Goal: Task Accomplishment & Management: Use online tool/utility

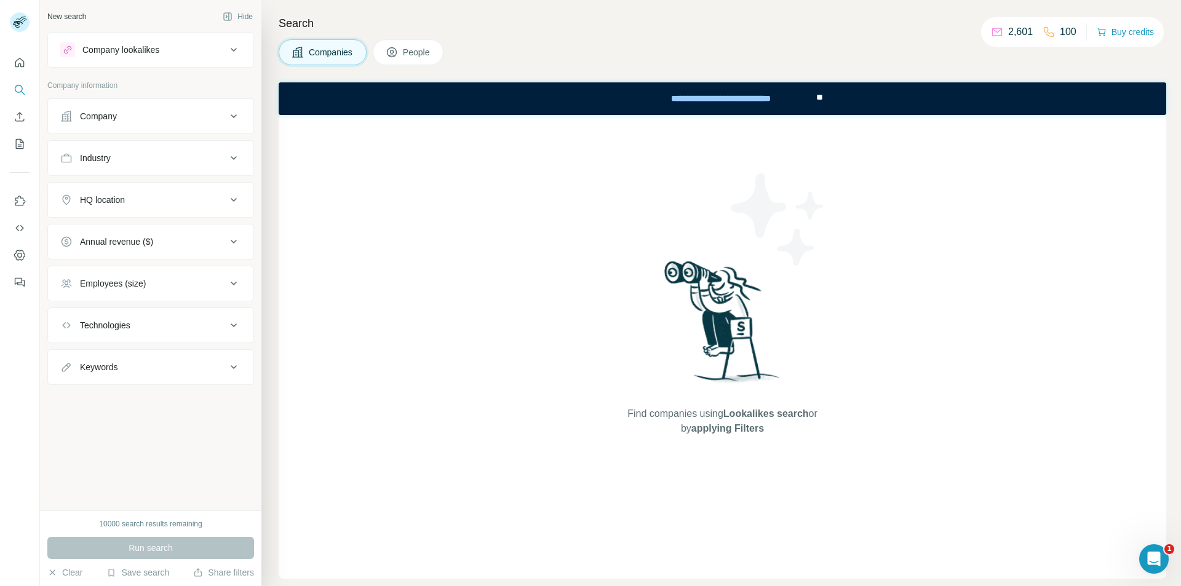
click at [157, 53] on div "Company lookalikes" at bounding box center [120, 50] width 77 height 12
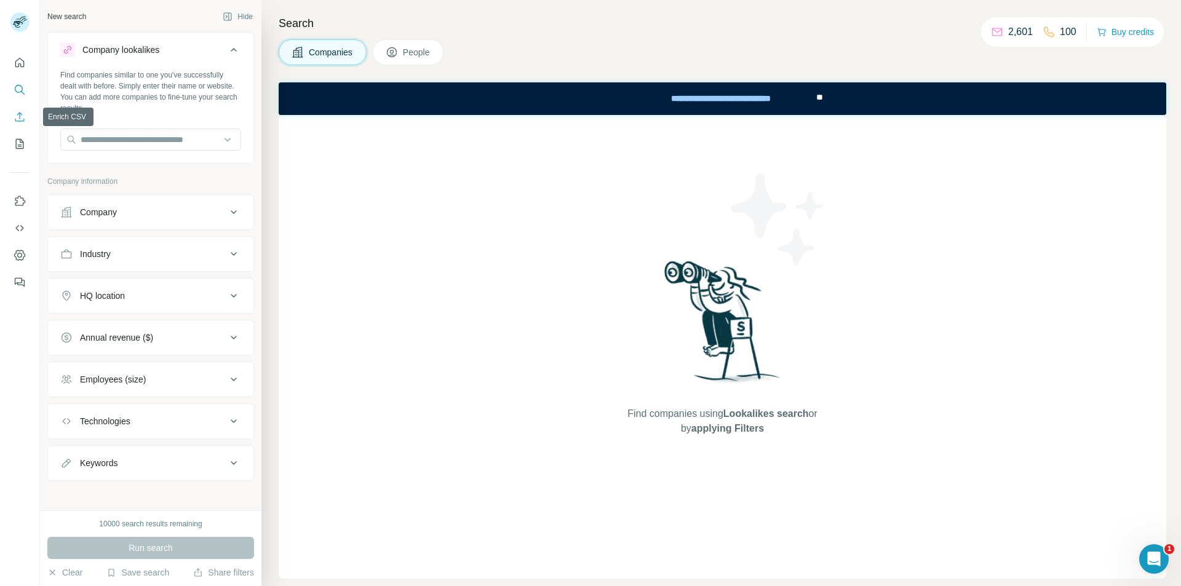
click at [20, 119] on icon "Enrich CSV" at bounding box center [19, 116] width 9 height 9
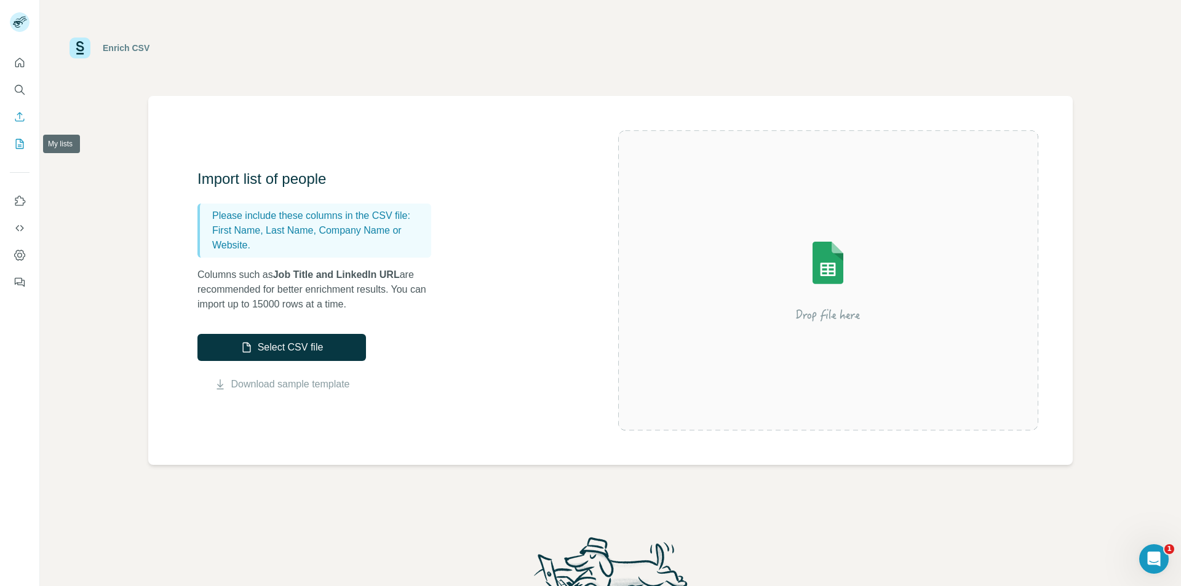
click at [20, 146] on icon "My lists" at bounding box center [20, 144] width 12 height 12
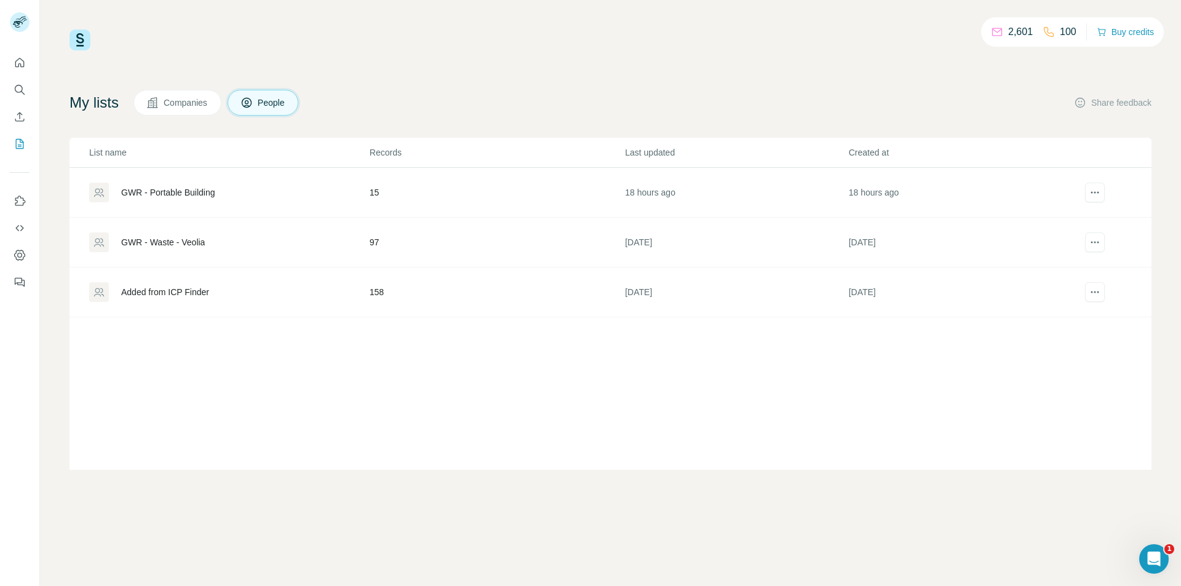
click at [196, 194] on div "GWR - Portable Building" at bounding box center [168, 192] width 94 height 12
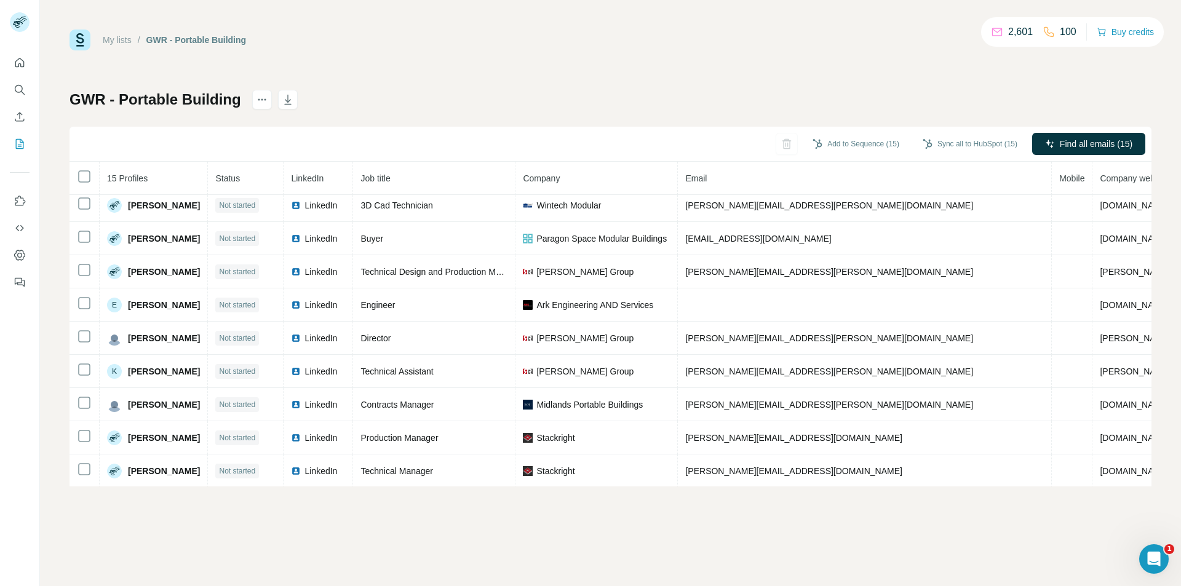
scroll to position [28, 0]
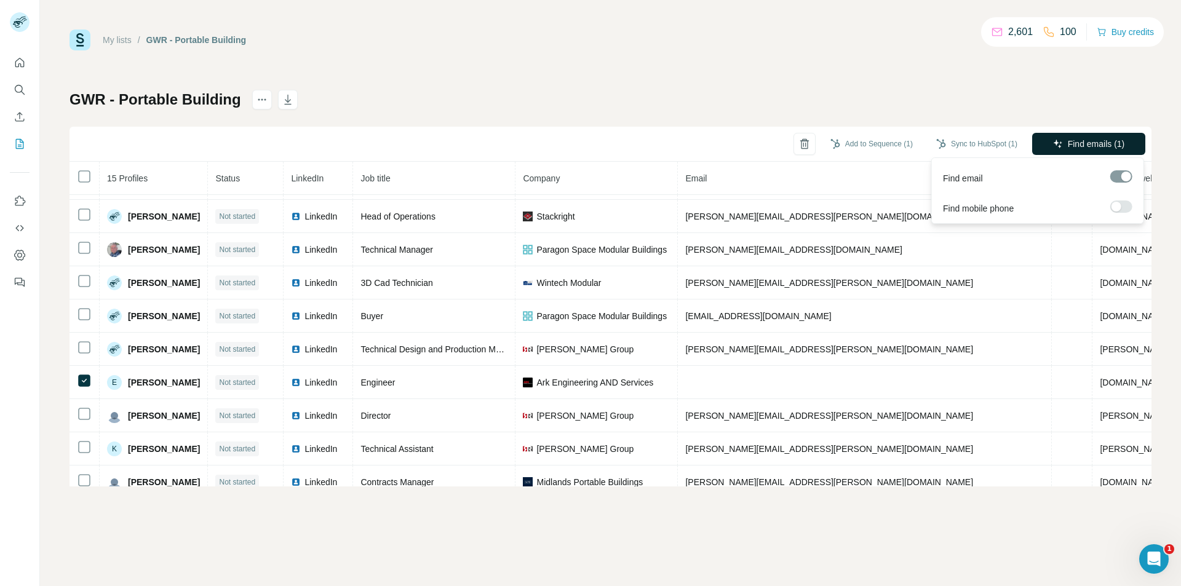
click at [1077, 146] on span "Find emails (1)" at bounding box center [1096, 144] width 57 height 12
